Goal: Information Seeking & Learning: Learn about a topic

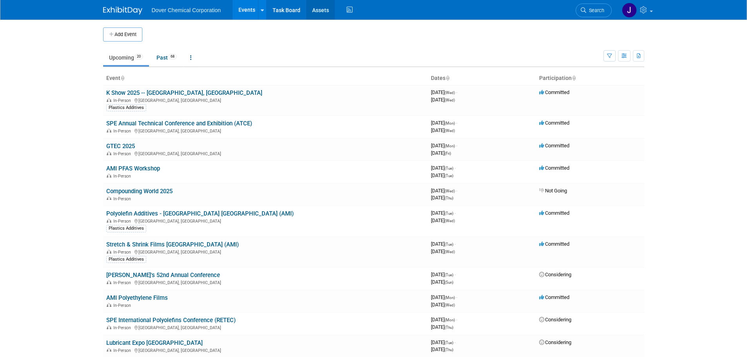
click at [322, 12] on link "Assets" at bounding box center [320, 10] width 29 height 20
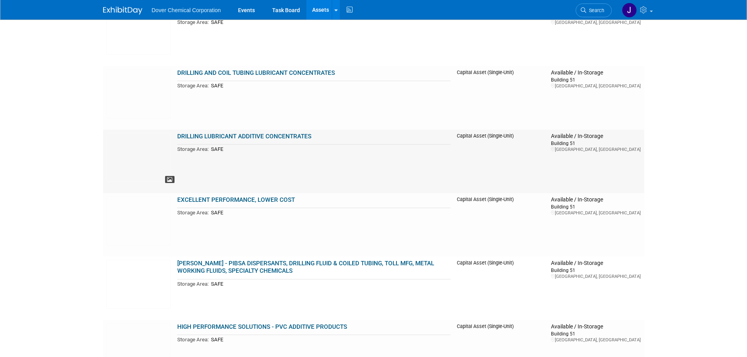
scroll to position [274, 0]
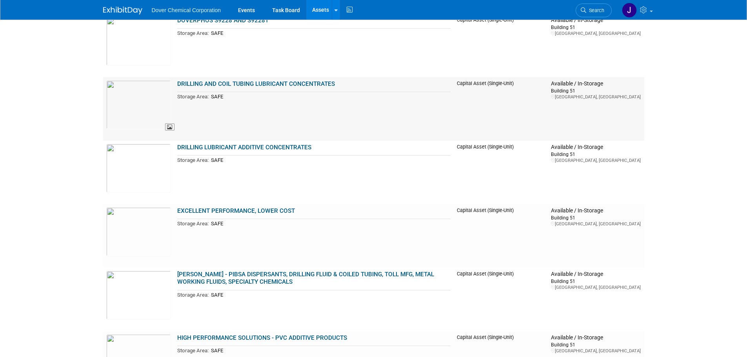
click at [142, 108] on img at bounding box center [138, 104] width 65 height 49
click at [137, 223] on img at bounding box center [138, 231] width 65 height 49
click at [135, 162] on img at bounding box center [138, 168] width 65 height 49
click at [134, 95] on img at bounding box center [138, 104] width 65 height 49
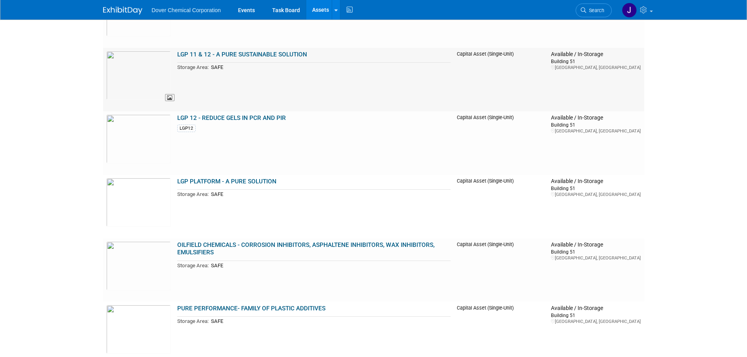
scroll to position [627, 0]
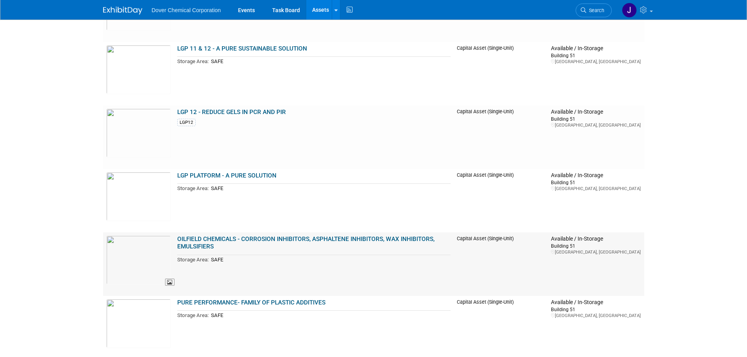
click at [128, 246] on img at bounding box center [138, 260] width 65 height 49
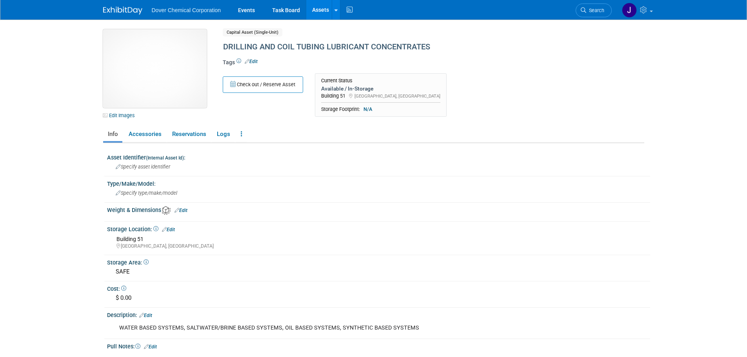
click at [147, 89] on img at bounding box center [154, 68] width 103 height 78
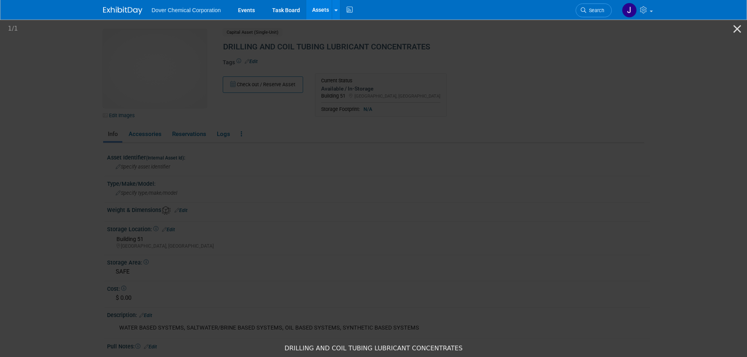
click at [51, 109] on picture at bounding box center [373, 179] width 747 height 322
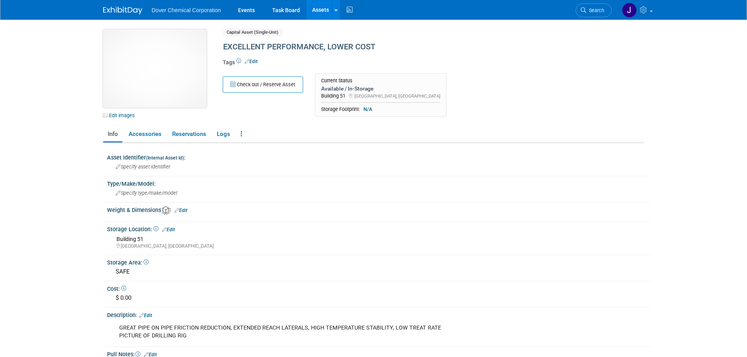
click at [136, 93] on img at bounding box center [154, 68] width 103 height 78
click at [141, 81] on img at bounding box center [154, 68] width 103 height 78
click at [142, 73] on img at bounding box center [154, 68] width 103 height 78
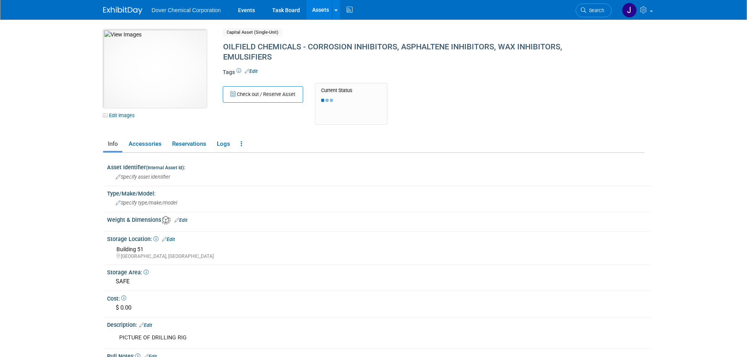
click at [142, 99] on img at bounding box center [154, 68] width 103 height 78
